Goal: Transaction & Acquisition: Purchase product/service

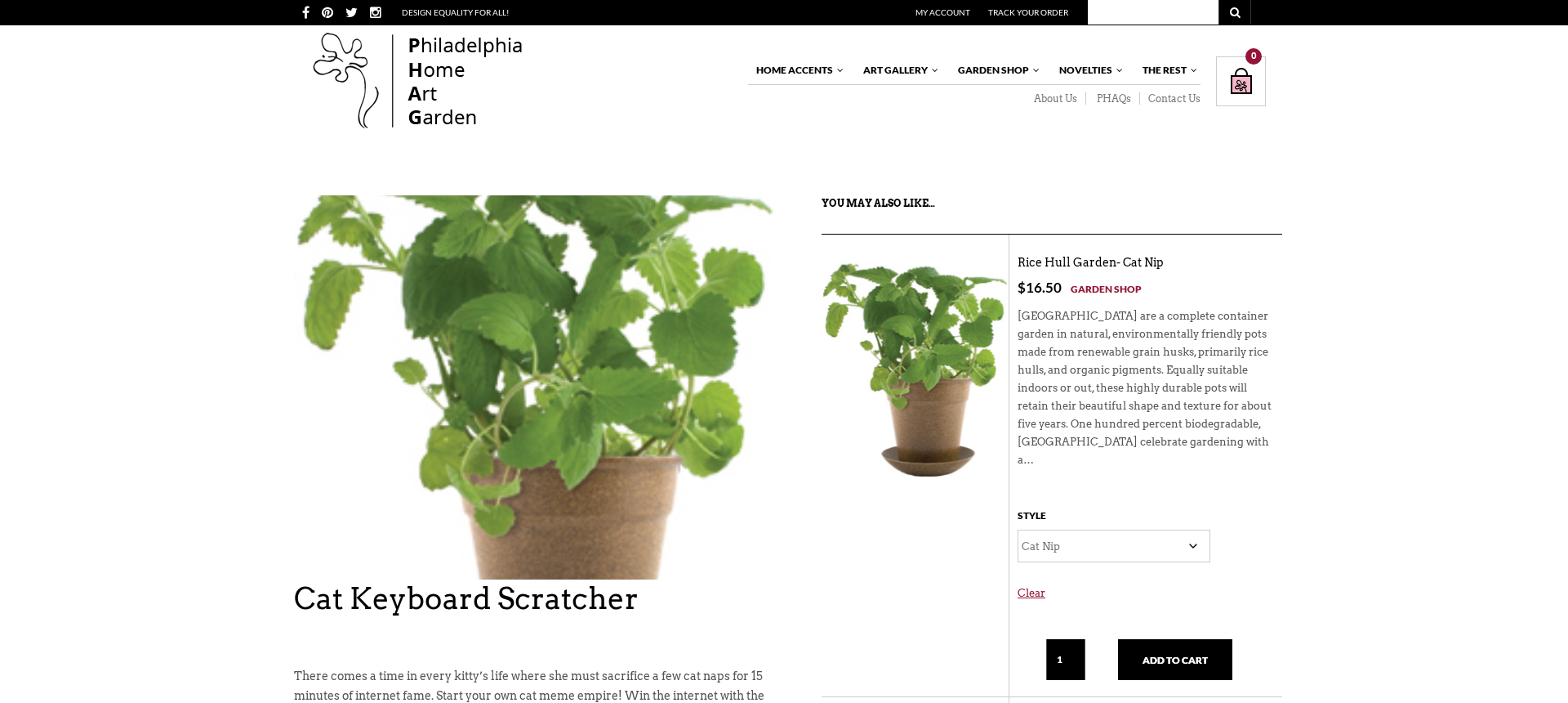
click at [581, 296] on img at bounding box center [535, 431] width 483 height 567
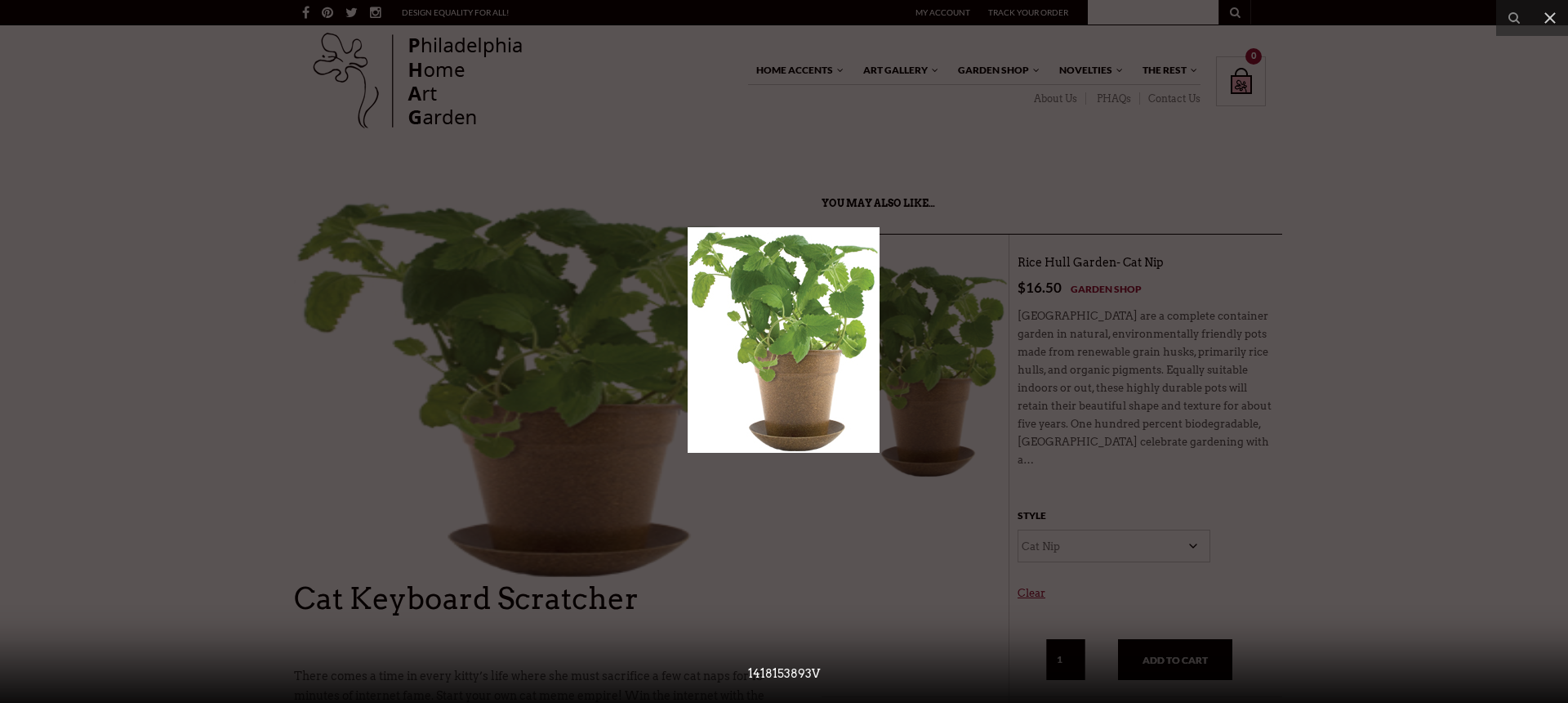
click at [543, 312] on div at bounding box center [784, 352] width 1568 height 703
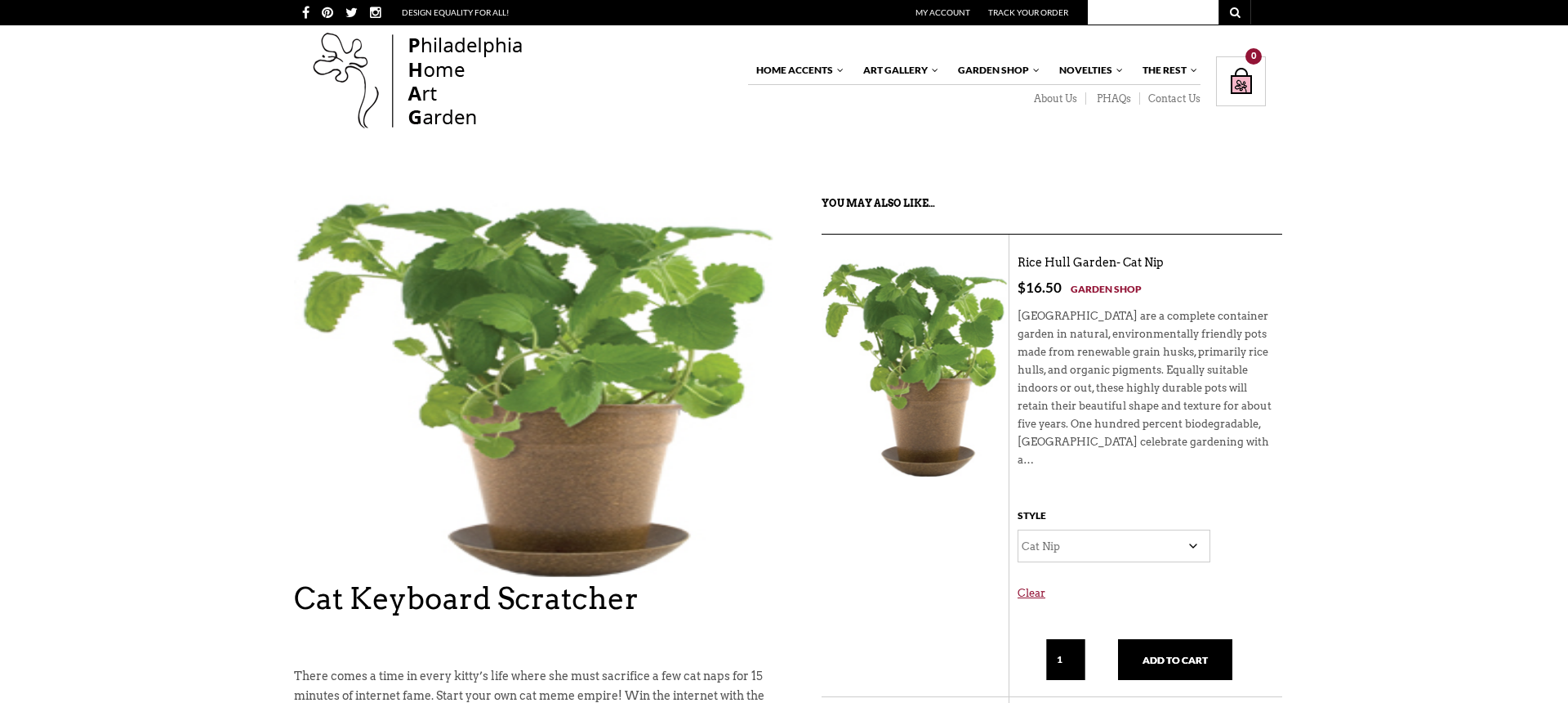
click at [1121, 23] on div "My Account Track Your Order" at bounding box center [1015, 12] width 470 height 25
type input "cat keyboard scratcher"
click at [1218, 0] on button "submit" at bounding box center [1234, 12] width 32 height 25
click at [1242, 12] on button "submit" at bounding box center [1234, 12] width 32 height 25
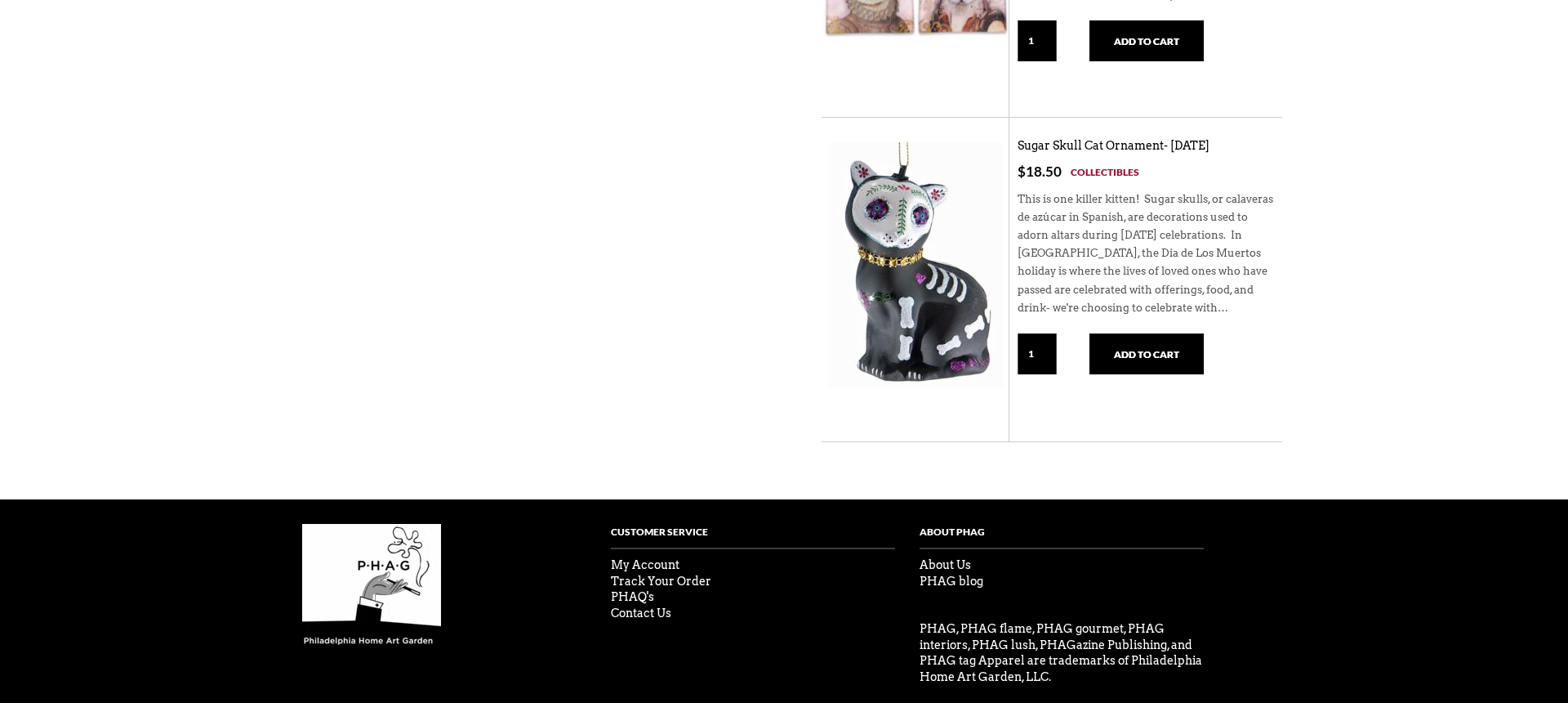
scroll to position [905, 0]
